Goal: Check status: Check status

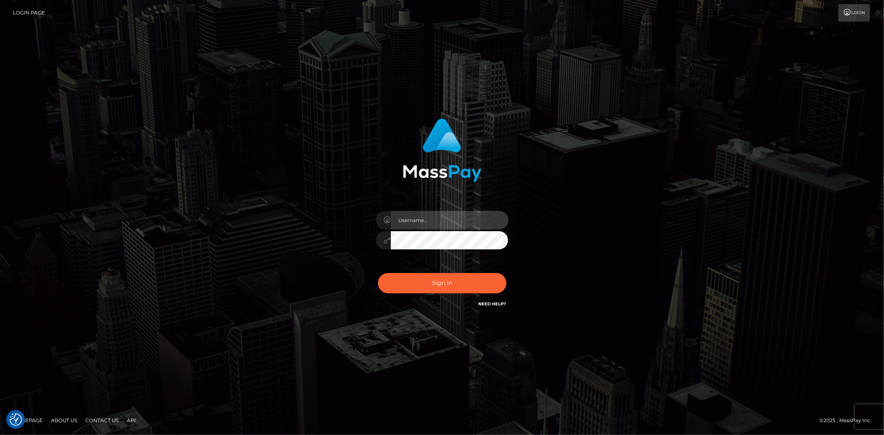
type input "leigh.ann_main"
click at [452, 284] on button "Sign in" at bounding box center [442, 283] width 128 height 20
click at [435, 220] on input "text" at bounding box center [450, 220] width 118 height 19
type input "leigh.ann_main"
click at [441, 280] on button "Sign in" at bounding box center [442, 283] width 128 height 20
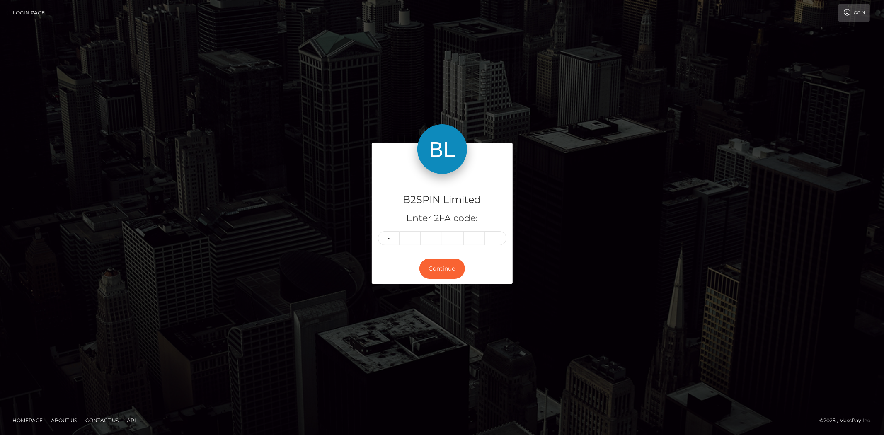
type input "3"
type input "1"
type input "8"
type input "9"
type input "1"
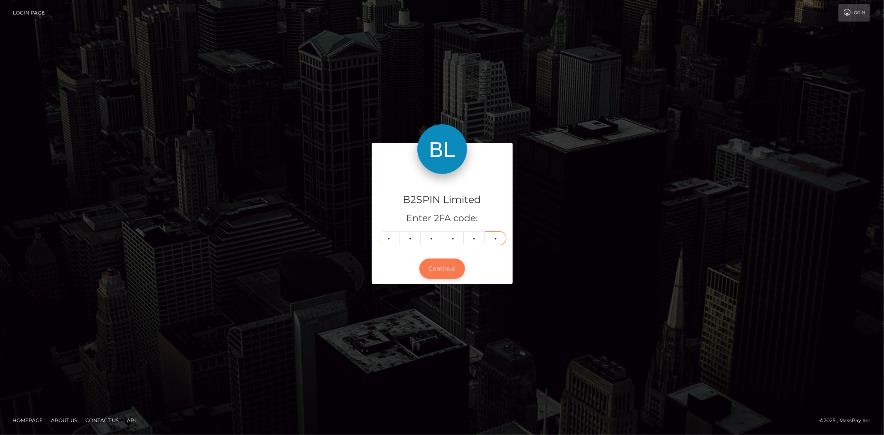
type input "9"
click at [427, 264] on button "Continue" at bounding box center [442, 269] width 46 height 20
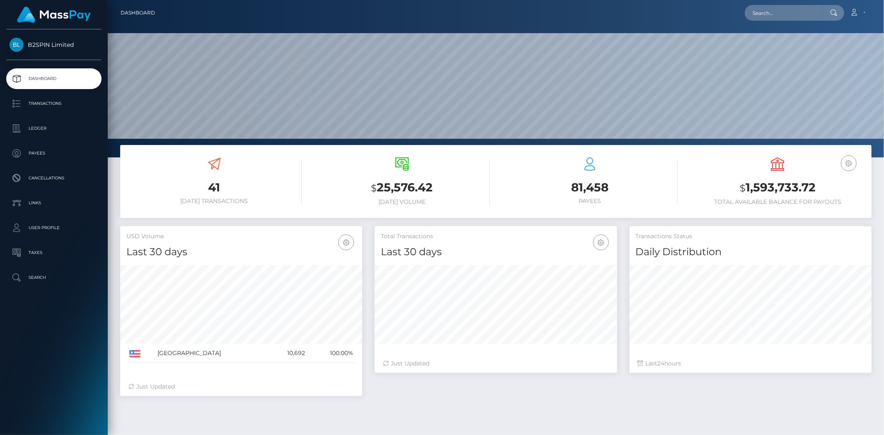
scroll to position [147, 242]
click at [47, 105] on p "Transactions" at bounding box center [54, 103] width 89 height 12
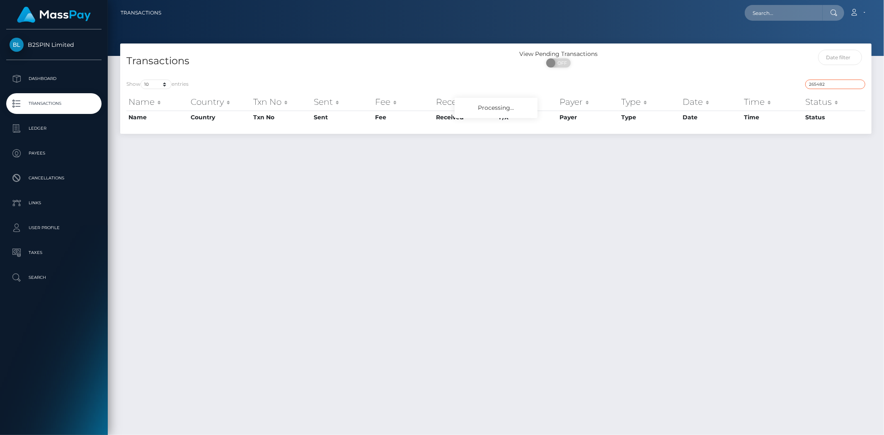
drag, startPoint x: 827, startPoint y: 85, endPoint x: 797, endPoint y: 80, distance: 30.2
click at [797, 80] on div "265482" at bounding box center [683, 86] width 363 height 12
paste input "1546390"
type input "1546390"
